Goal: Transaction & Acquisition: Obtain resource

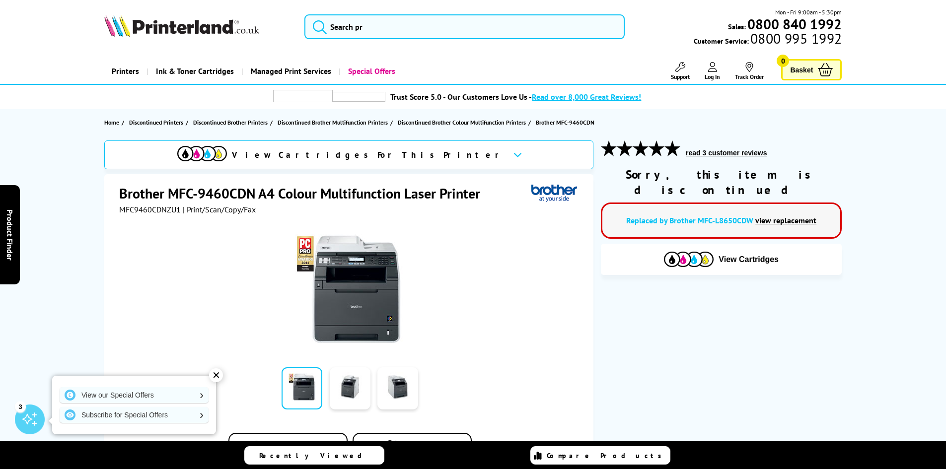
click at [773, 216] on link "view replacement" at bounding box center [785, 221] width 61 height 10
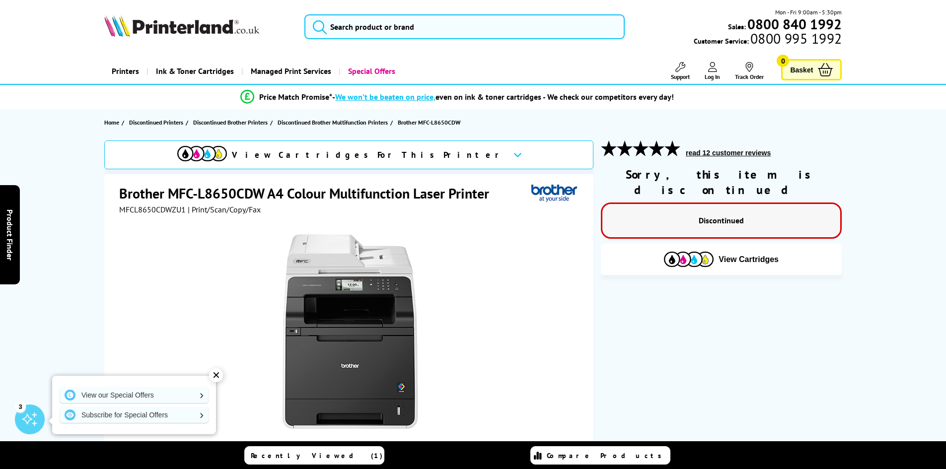
click at [220, 376] on div "✕" at bounding box center [216, 375] width 14 height 14
